Goal: Task Accomplishment & Management: Manage account settings

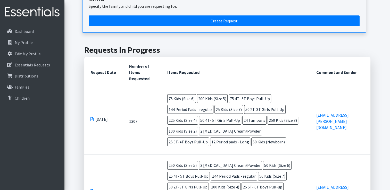
scroll to position [83, 0]
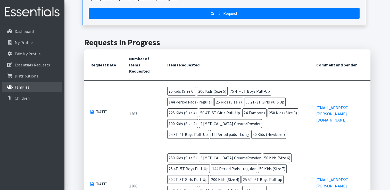
click at [30, 86] on link "Families" at bounding box center [32, 87] width 60 height 10
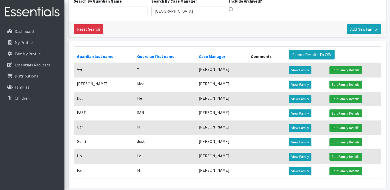
scroll to position [54, 0]
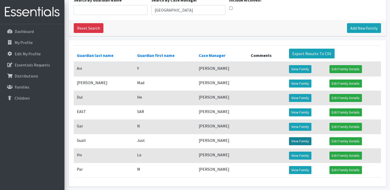
click at [302, 145] on link "View Family" at bounding box center [300, 141] width 22 height 8
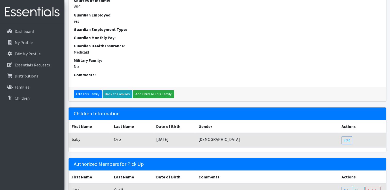
scroll to position [206, 0]
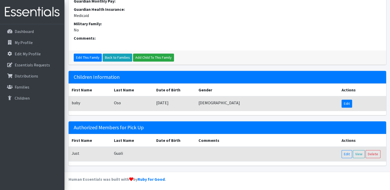
click at [347, 104] on link "Edit" at bounding box center [347, 104] width 11 height 8
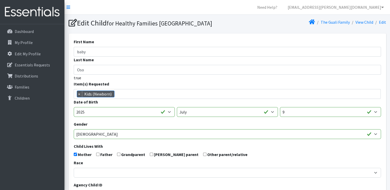
scroll to position [144, 0]
click at [106, 97] on li "× Kids (Newborn)" at bounding box center [96, 94] width 38 height 7
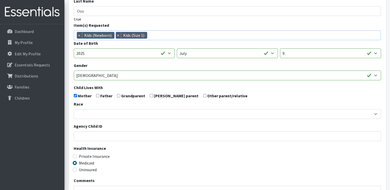
scroll to position [59, 0]
click at [81, 38] on span "×" at bounding box center [79, 35] width 5 height 6
select select "12521"
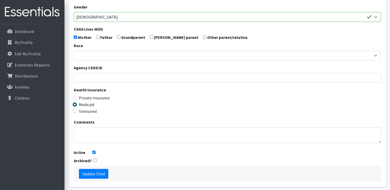
scroll to position [146, 0]
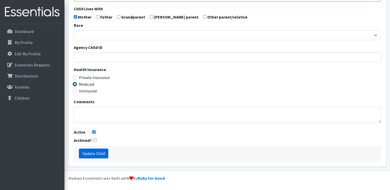
click at [103, 156] on input "Update Child" at bounding box center [93, 154] width 29 height 10
